Goal: Transaction & Acquisition: Download file/media

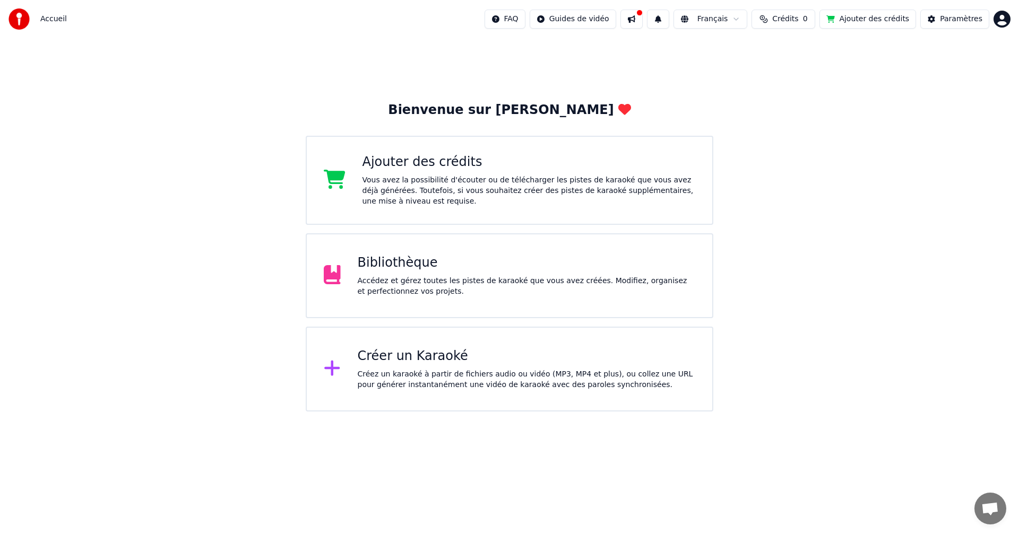
click at [439, 273] on div "Bibliothèque Accédez et gérez toutes les pistes de karaoké que vous avez créées…" at bounding box center [527, 276] width 338 height 42
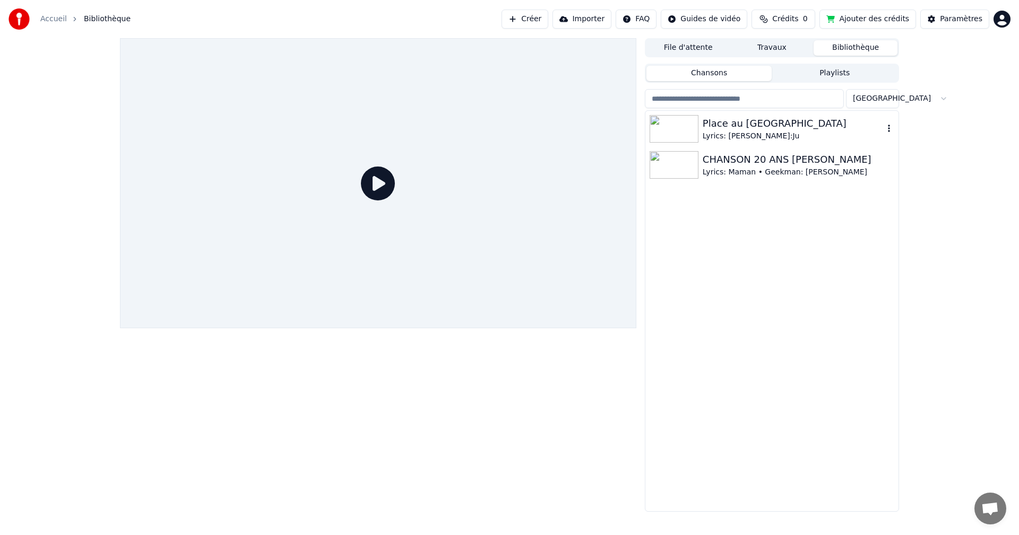
click at [744, 132] on div "Lyrics: [PERSON_NAME]:Ju" at bounding box center [793, 136] width 181 height 11
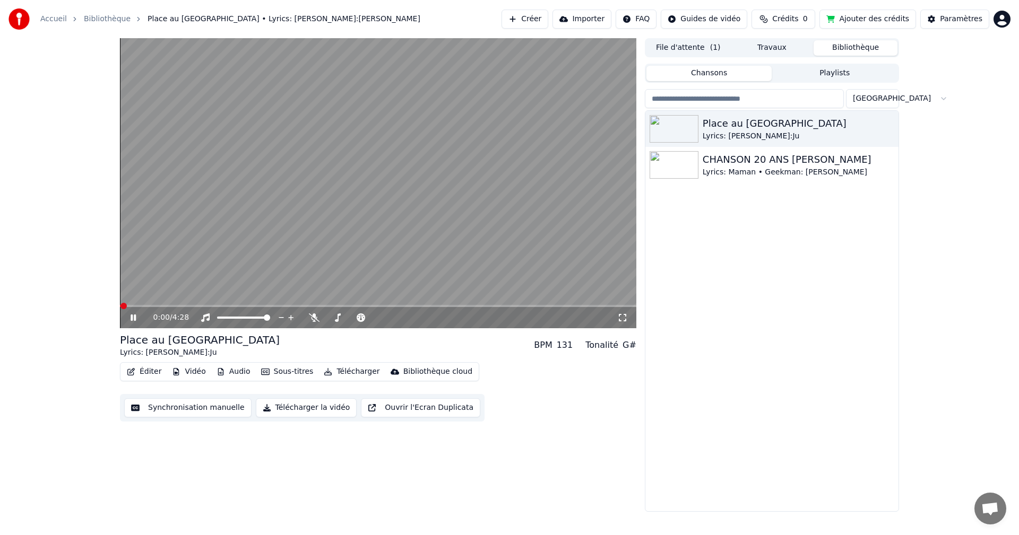
click at [192, 371] on button "Vidéo" at bounding box center [189, 372] width 42 height 15
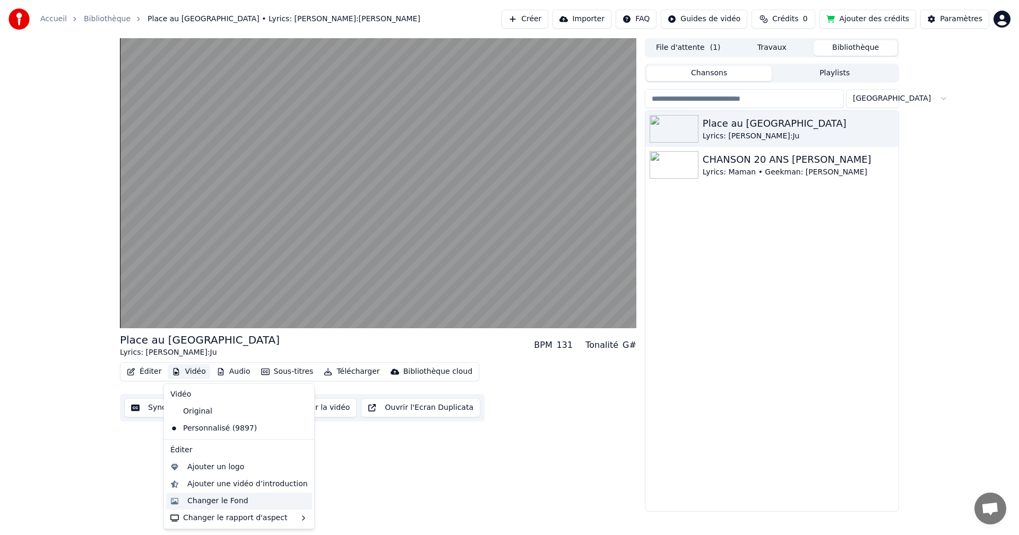
click at [237, 500] on div "Changer le Fond" at bounding box center [217, 501] width 61 height 11
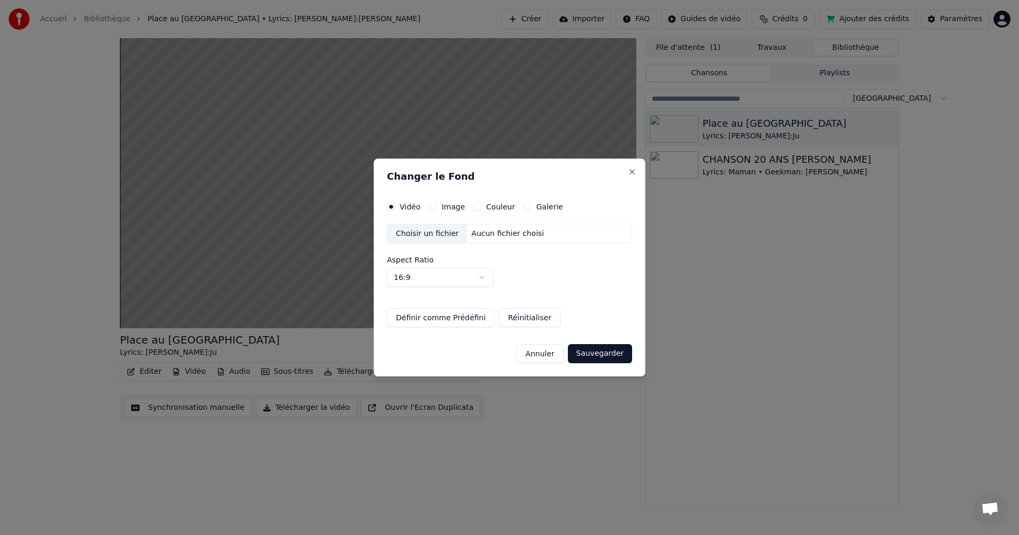
click at [438, 237] on div "Choisir un fichier" at bounding box center [427, 233] width 80 height 19
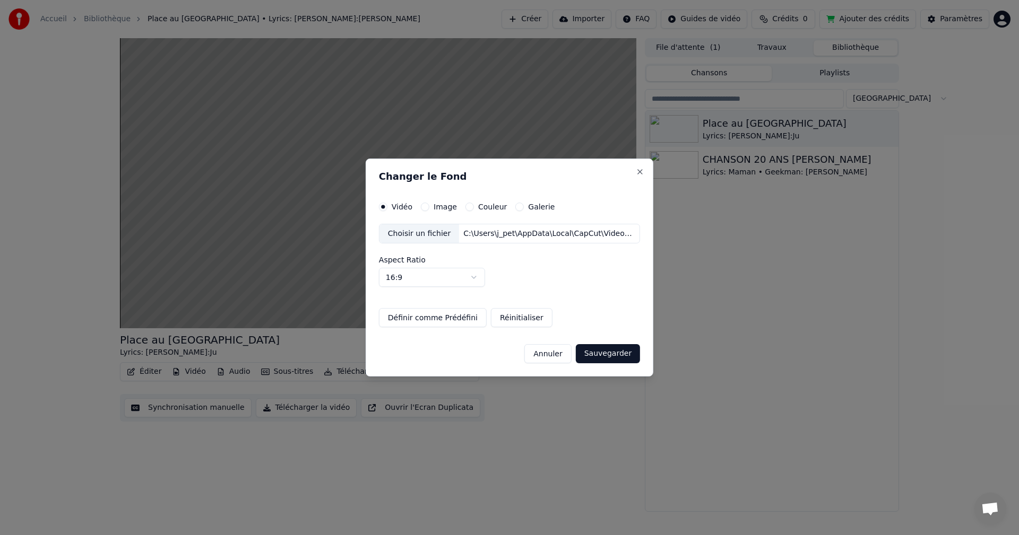
click at [439, 318] on button "Définir comme Prédéfini" at bounding box center [433, 317] width 108 height 19
click at [611, 355] on button "Sauvegarder" at bounding box center [608, 353] width 64 height 19
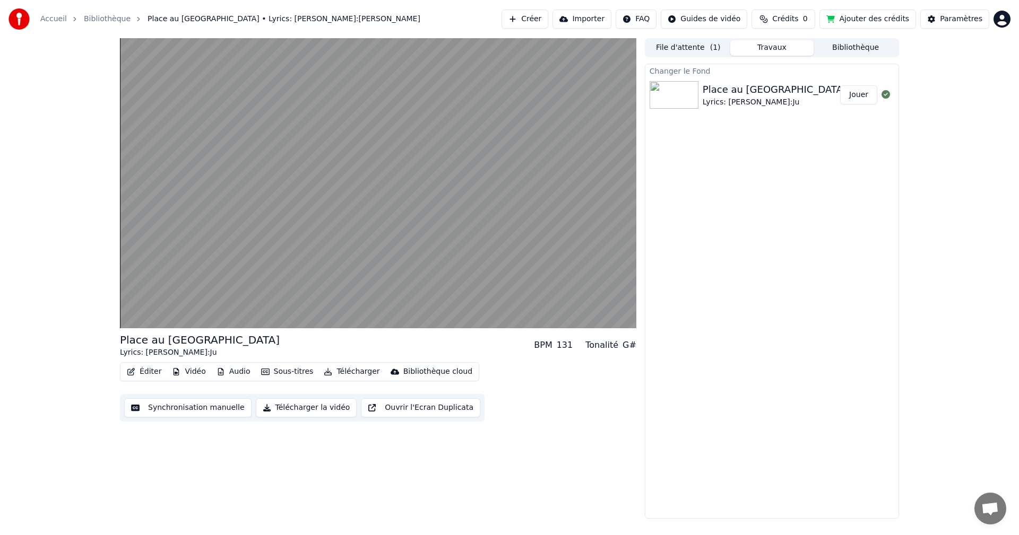
click at [852, 93] on button "Jouer" at bounding box center [858, 94] width 37 height 19
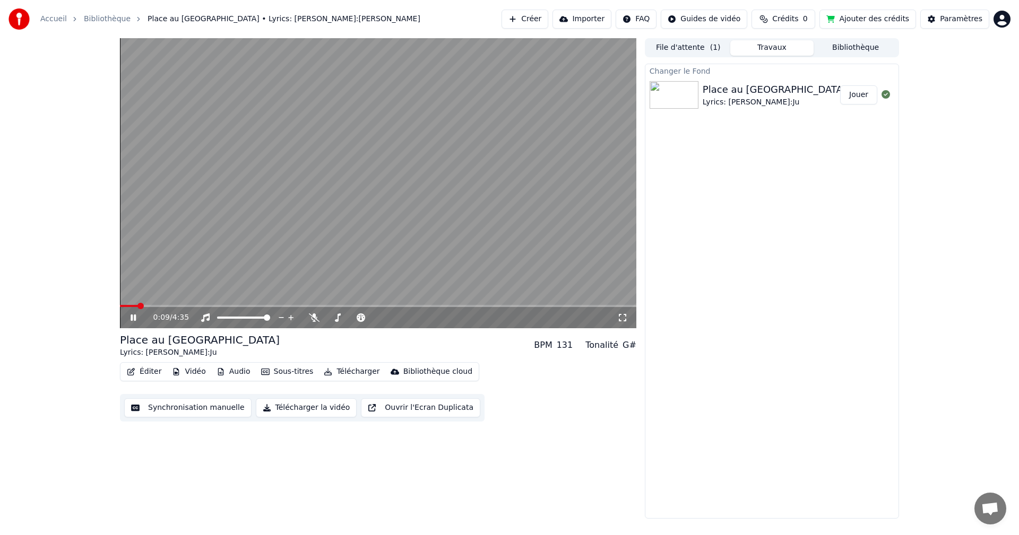
click at [132, 317] on icon at bounding box center [133, 318] width 5 height 6
click at [176, 309] on span at bounding box center [179, 306] width 6 height 6
drag, startPoint x: 142, startPoint y: 305, endPoint x: 91, endPoint y: 314, distance: 51.2
click at [91, 314] on div "0:30 / 4:35 Place au [GEOGRAPHIC_DATA] Lyrics: Maman • Geekman:Ju BPM 131 Tonal…" at bounding box center [509, 278] width 1019 height 481
click at [120, 307] on span at bounding box center [123, 306] width 6 height 6
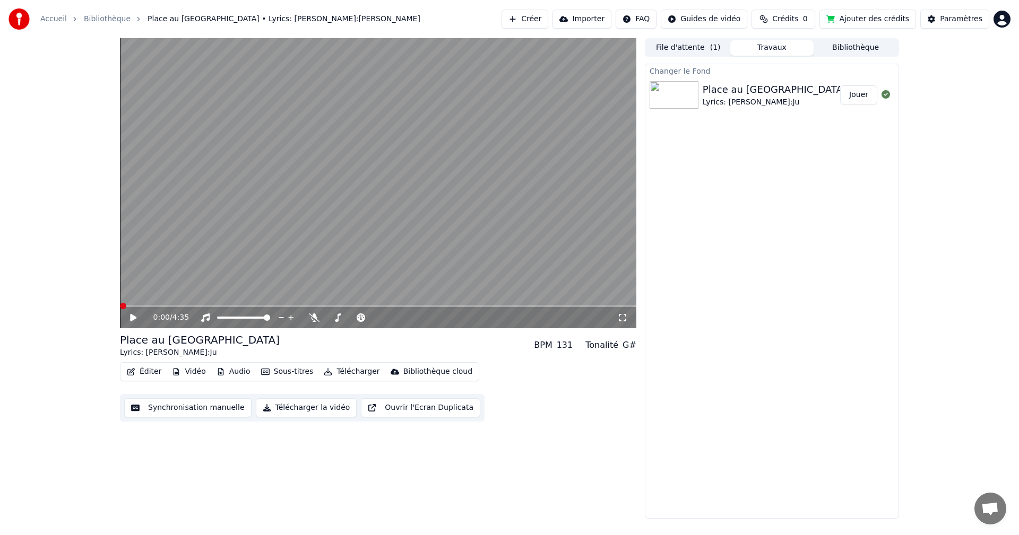
click at [622, 318] on icon at bounding box center [622, 318] width 11 height 8
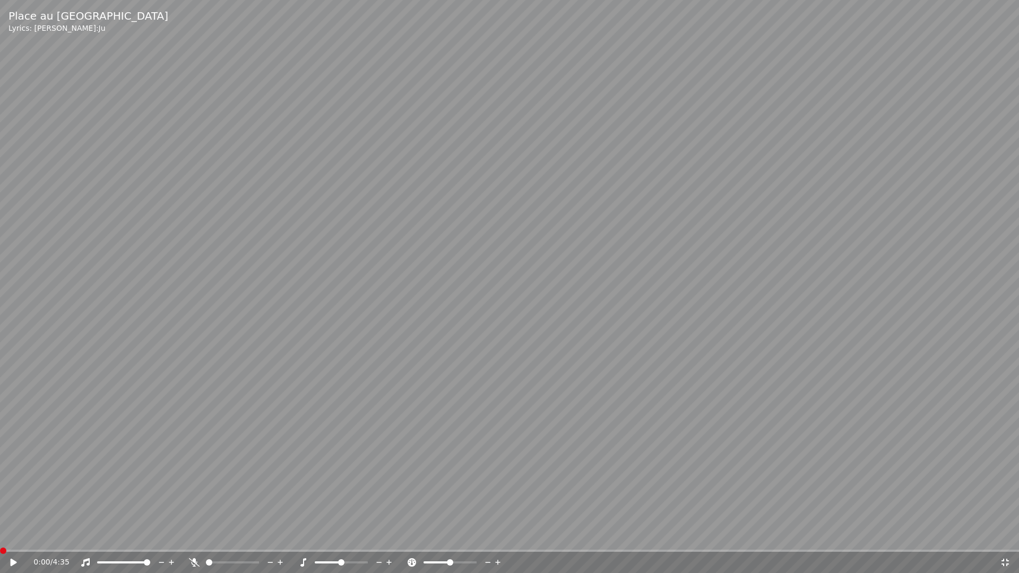
click at [13, 535] on icon at bounding box center [14, 562] width 6 height 7
click at [935, 535] on div "0:19 / 4:35" at bounding box center [516, 562] width 966 height 11
click at [1006, 535] on icon at bounding box center [1005, 562] width 11 height 8
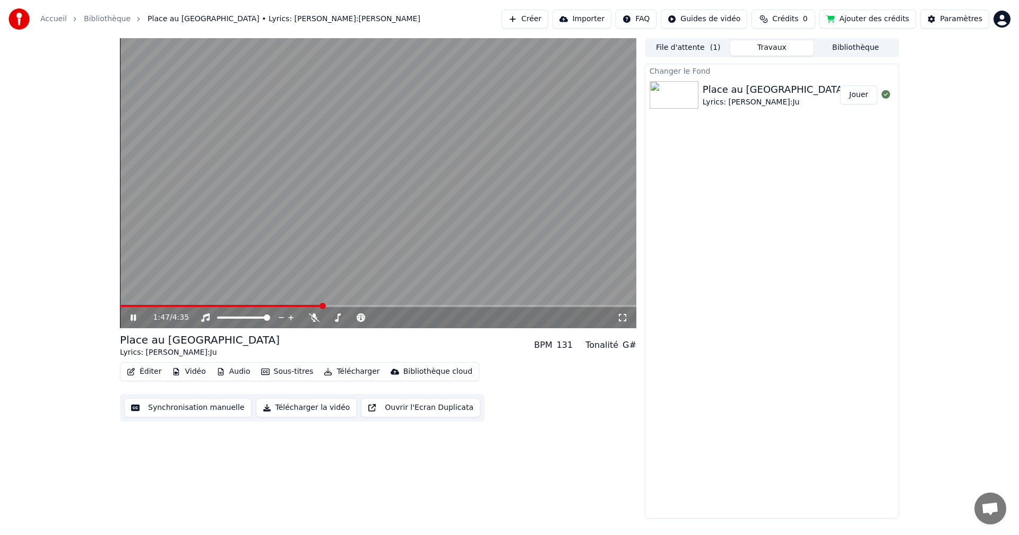
click at [133, 319] on icon at bounding box center [133, 318] width 5 height 6
click at [289, 408] on button "Télécharger la vidéo" at bounding box center [306, 408] width 101 height 19
click at [342, 373] on button "Télécharger" at bounding box center [351, 372] width 64 height 15
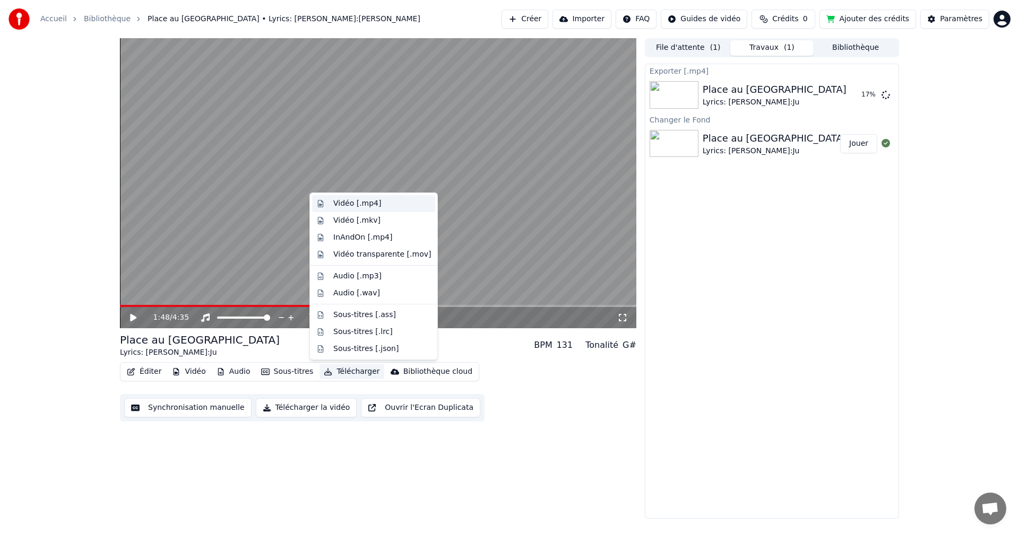
click at [371, 205] on div "Vidéo [.mp4]" at bounding box center [357, 203] width 48 height 11
